Goal: Task Accomplishment & Management: Complete application form

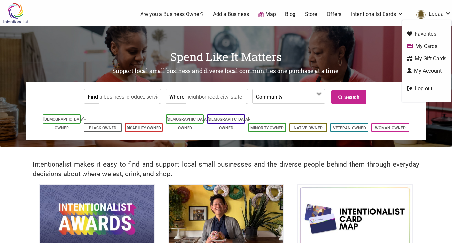
click at [415, 46] on link "My Cards" at bounding box center [426, 45] width 39 height 7
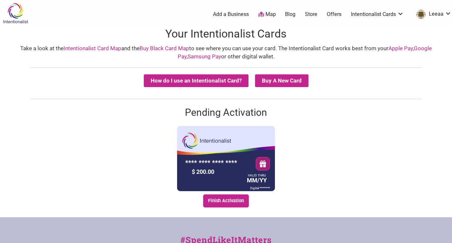
click at [0, 243] on nordpass-portal at bounding box center [0, 243] width 0 height 0
click at [419, 62] on link "My Gift Cards" at bounding box center [426, 58] width 39 height 7
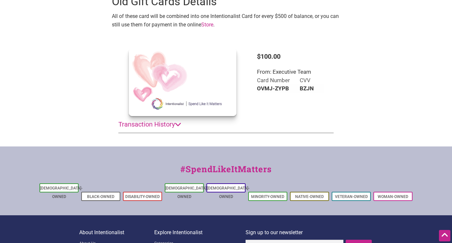
scroll to position [289, 0]
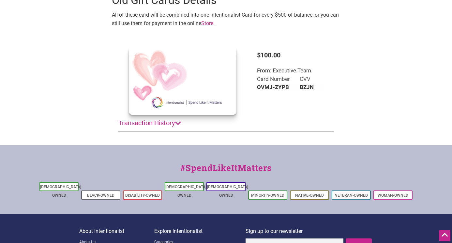
click at [170, 120] on summary "Transaction History" at bounding box center [225, 123] width 215 height 17
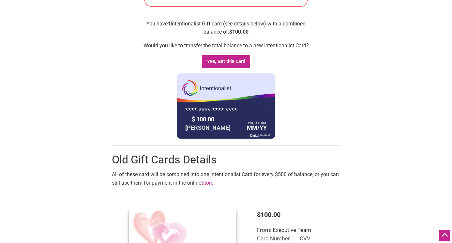
scroll to position [124, 0]
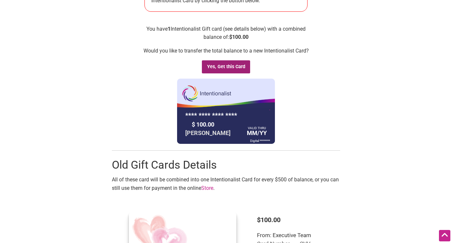
click at [223, 66] on input "Yes, Get this Card" at bounding box center [226, 66] width 48 height 13
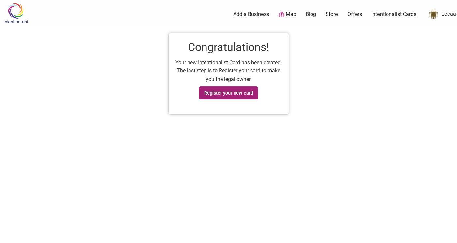
click at [214, 92] on link "Register your new card" at bounding box center [228, 92] width 59 height 13
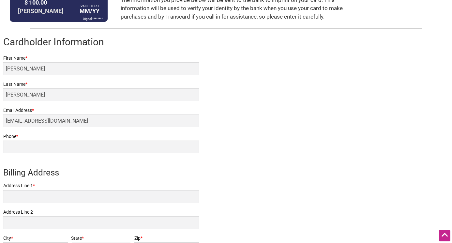
scroll to position [91, 0]
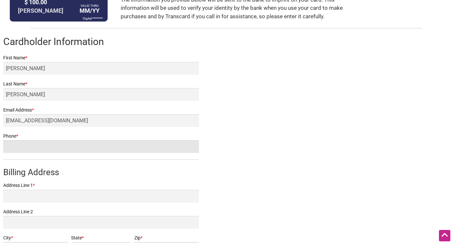
click at [110, 144] on input "Phone *" at bounding box center [101, 146] width 196 height 13
type input "2062002030"
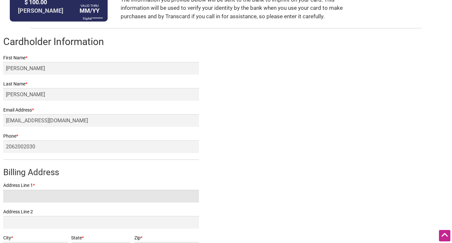
type input "[STREET_ADDRESS]"
type input "[GEOGRAPHIC_DATA]"
select select "WA"
type input "98118"
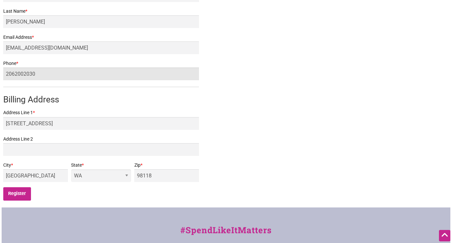
scroll to position [164, 0]
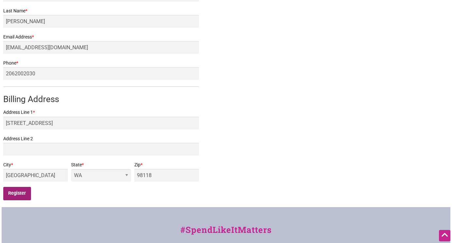
click at [17, 194] on input "Register" at bounding box center [17, 193] width 28 height 13
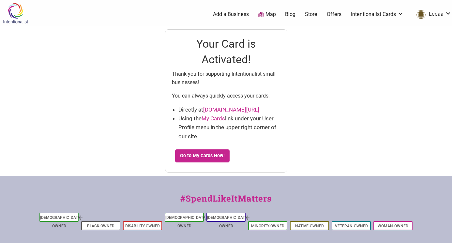
click at [0, 243] on nordpass-portal at bounding box center [0, 243] width 0 height 0
click at [219, 156] on link "Go to My Cards Now!" at bounding box center [202, 155] width 55 height 13
click at [273, 15] on link "Map" at bounding box center [267, 14] width 18 height 7
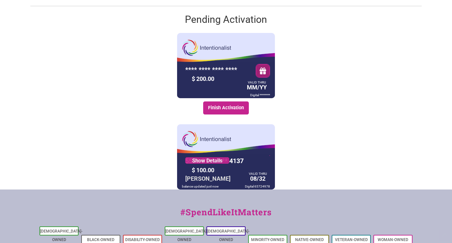
scroll to position [118, 0]
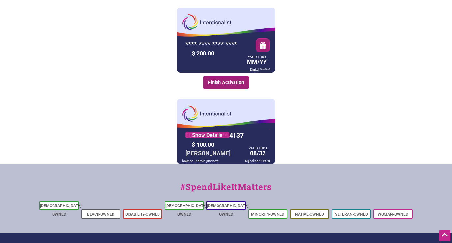
click at [228, 83] on link "Finish Activation" at bounding box center [226, 82] width 46 height 13
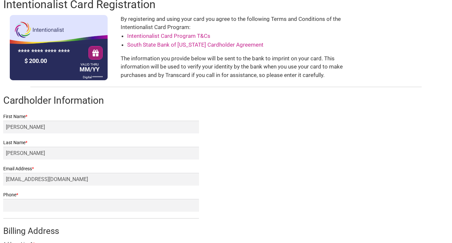
scroll to position [44, 0]
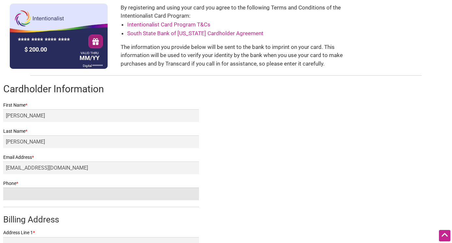
click at [47, 194] on input "Phone *" at bounding box center [101, 193] width 196 height 13
type input "2062002030"
type input "5002 46th Ave South"
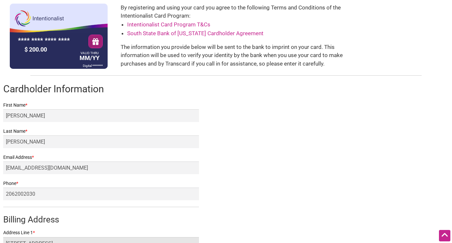
type input "Seattle"
select select "WA"
type input "98118"
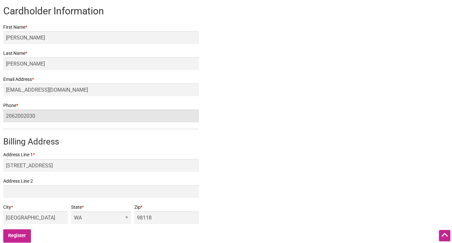
scroll to position [173, 0]
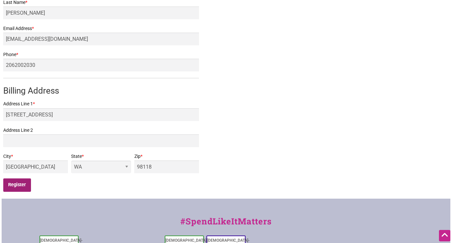
click at [18, 185] on input "Register" at bounding box center [17, 184] width 28 height 13
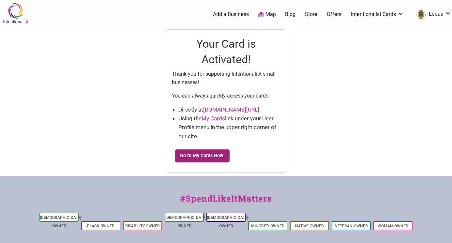
click at [214, 159] on link "Go to My Cards Now!" at bounding box center [202, 155] width 55 height 13
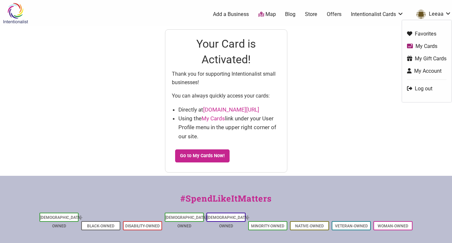
click at [0, 243] on nordpass-portal at bounding box center [0, 243] width 0 height 0
click at [437, 13] on link "Leeaa" at bounding box center [432, 14] width 38 height 12
click at [447, 14] on link "Leeaa" at bounding box center [432, 14] width 38 height 12
click at [409, 87] on icon "Leeaa" at bounding box center [409, 88] width 5 height 5
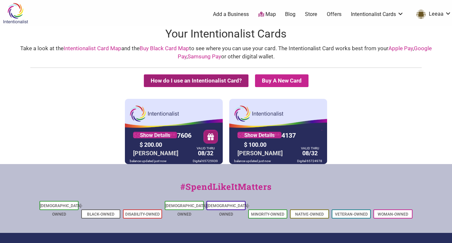
click at [213, 80] on button "How do I use an Intentionalist Card?" at bounding box center [196, 80] width 105 height 13
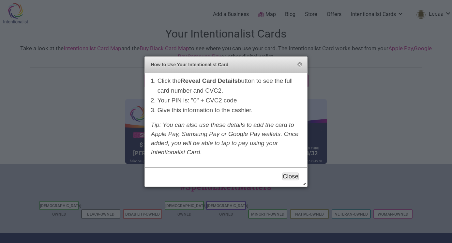
click at [287, 176] on button "Close" at bounding box center [290, 176] width 16 height 8
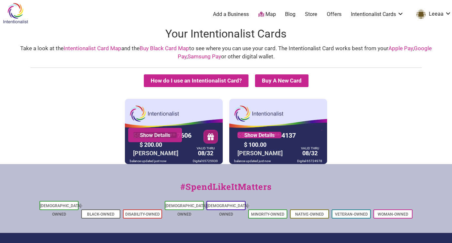
click at [162, 136] on link "Show Details" at bounding box center [155, 135] width 44 height 7
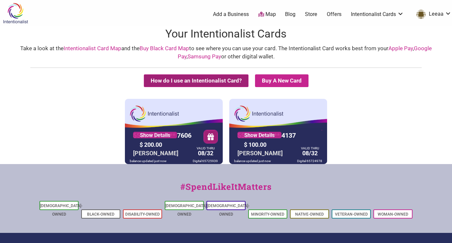
click at [190, 80] on button "How do I use an Intentionalist Card?" at bounding box center [196, 80] width 105 height 13
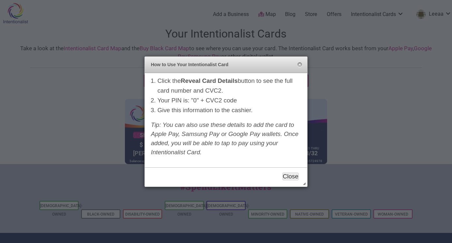
click at [290, 177] on button "Close" at bounding box center [290, 176] width 16 height 8
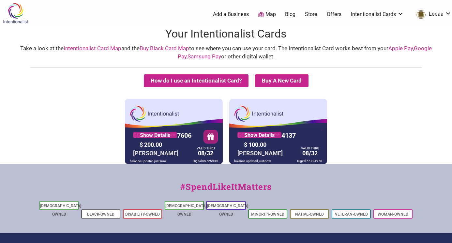
click at [212, 137] on button "button" at bounding box center [211, 136] width 14 height 13
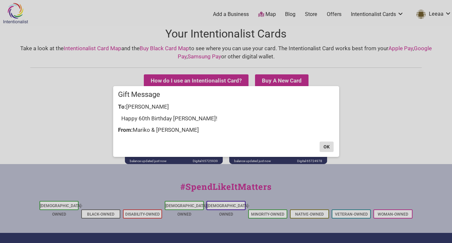
click at [326, 143] on button "OK" at bounding box center [326, 146] width 14 height 10
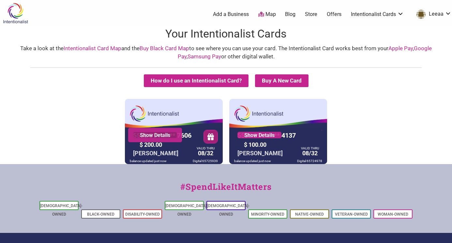
click at [151, 132] on link "Show Details" at bounding box center [155, 135] width 44 height 7
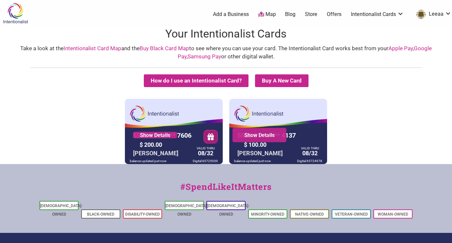
click at [272, 129] on div "Show Details" at bounding box center [259, 135] width 54 height 14
click at [263, 134] on link "Show Details" at bounding box center [259, 135] width 44 height 7
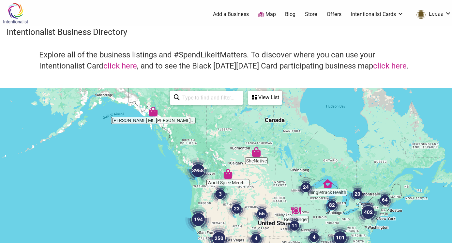
click at [314, 15] on link "Store" at bounding box center [311, 14] width 12 height 7
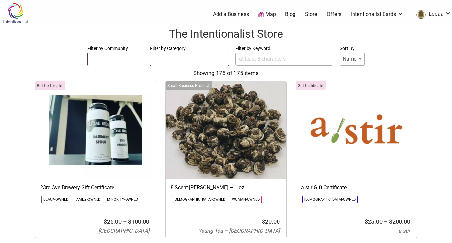
select select
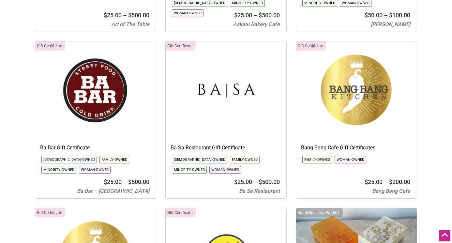
scroll to position [741, 0]
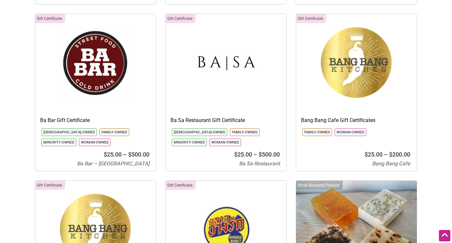
click at [120, 151] on bdi "$ 25.00" at bounding box center [113, 154] width 18 height 7
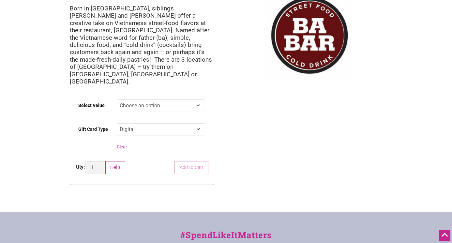
scroll to position [47, 0]
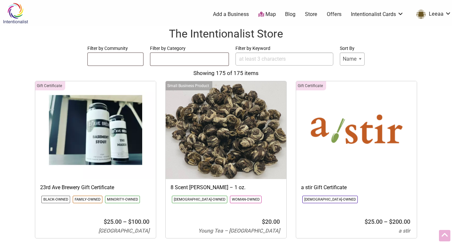
select select
click at [334, 12] on link "Offers" at bounding box center [334, 14] width 15 height 7
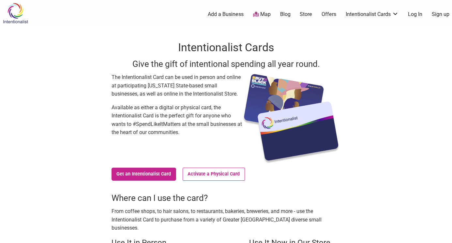
click at [417, 14] on link "Log In" at bounding box center [415, 14] width 14 height 7
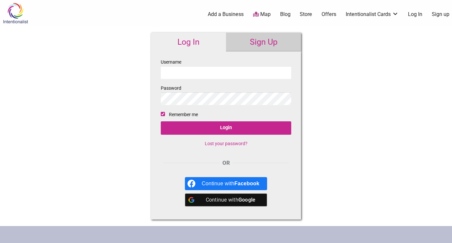
type input "aalee"
click at [129, 103] on div "Intentionalist Spend like it matters 0 Add a Business Map Blog Store Offers Int…" at bounding box center [226, 195] width 452 height 390
click at [159, 96] on div "Username [PERSON_NAME] Password Remember me Login Lost your password? OR Contin…" at bounding box center [226, 136] width 150 height 168
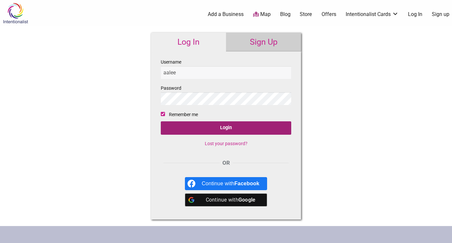
click at [191, 128] on input "Login" at bounding box center [226, 127] width 130 height 13
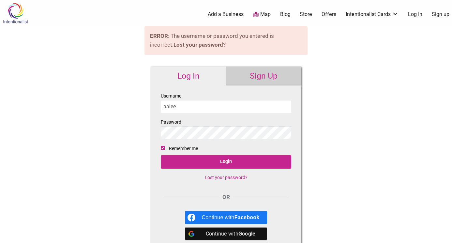
drag, startPoint x: 186, startPoint y: 105, endPoint x: 162, endPoint y: 105, distance: 23.5
click at [162, 105] on input "aalee" at bounding box center [226, 106] width 130 height 13
type input "[EMAIL_ADDRESS][DOMAIN_NAME]"
click at [150, 135] on div "Log In Sign Up Username [EMAIL_ADDRESS][DOMAIN_NAME] Password Remember me Login…" at bounding box center [225, 160] width 163 height 200
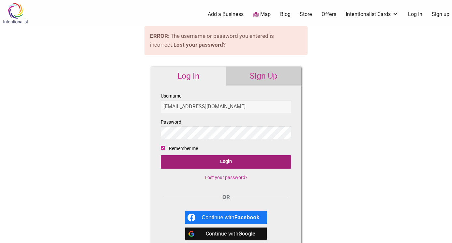
click at [174, 163] on input "Login" at bounding box center [226, 161] width 130 height 13
